Goal: Transaction & Acquisition: Book appointment/travel/reservation

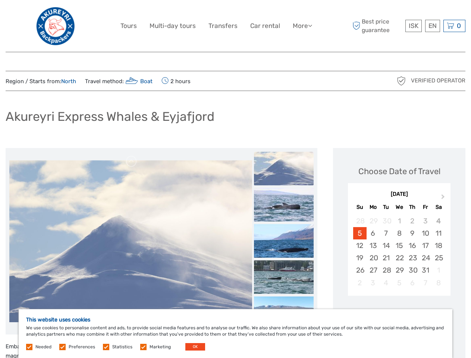
click at [302, 26] on link "More" at bounding box center [302, 26] width 19 height 11
click at [311, 25] on icon at bounding box center [310, 25] width 4 height 6
click at [413, 26] on span "ISK" at bounding box center [414, 25] width 10 height 7
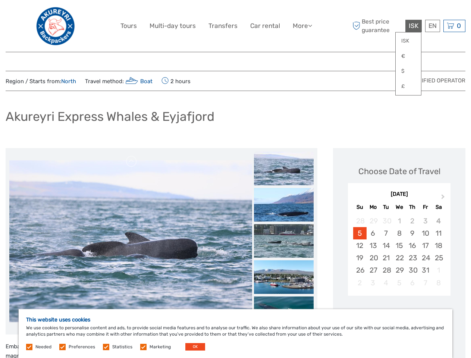
click at [433, 26] on div "EN English Español Deutsch" at bounding box center [432, 26] width 15 height 12
click at [455, 26] on div "0 Items Total 0 ISK Checkout The shopping cart is empty." at bounding box center [455, 26] width 22 height 12
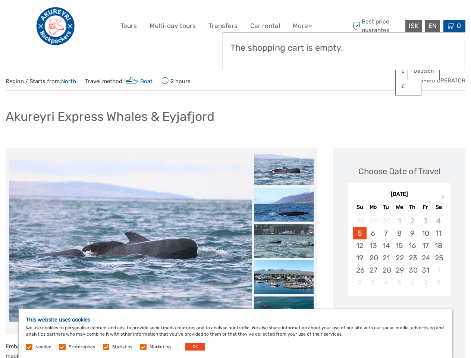
click at [131, 241] on img at bounding box center [130, 241] width 243 height 162
click at [132, 162] on link at bounding box center [132, 162] width 12 height 12
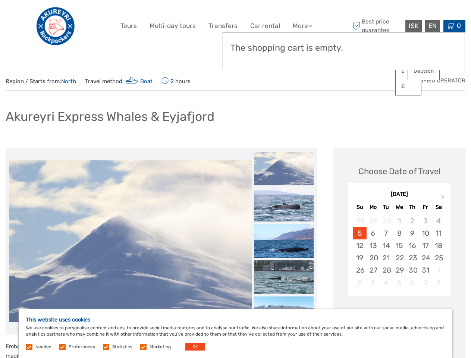
click at [284, 60] on div "Items Total 0 ISK Checkout The shopping cart is empty." at bounding box center [344, 51] width 243 height 38
